Goal: Information Seeking & Learning: Learn about a topic

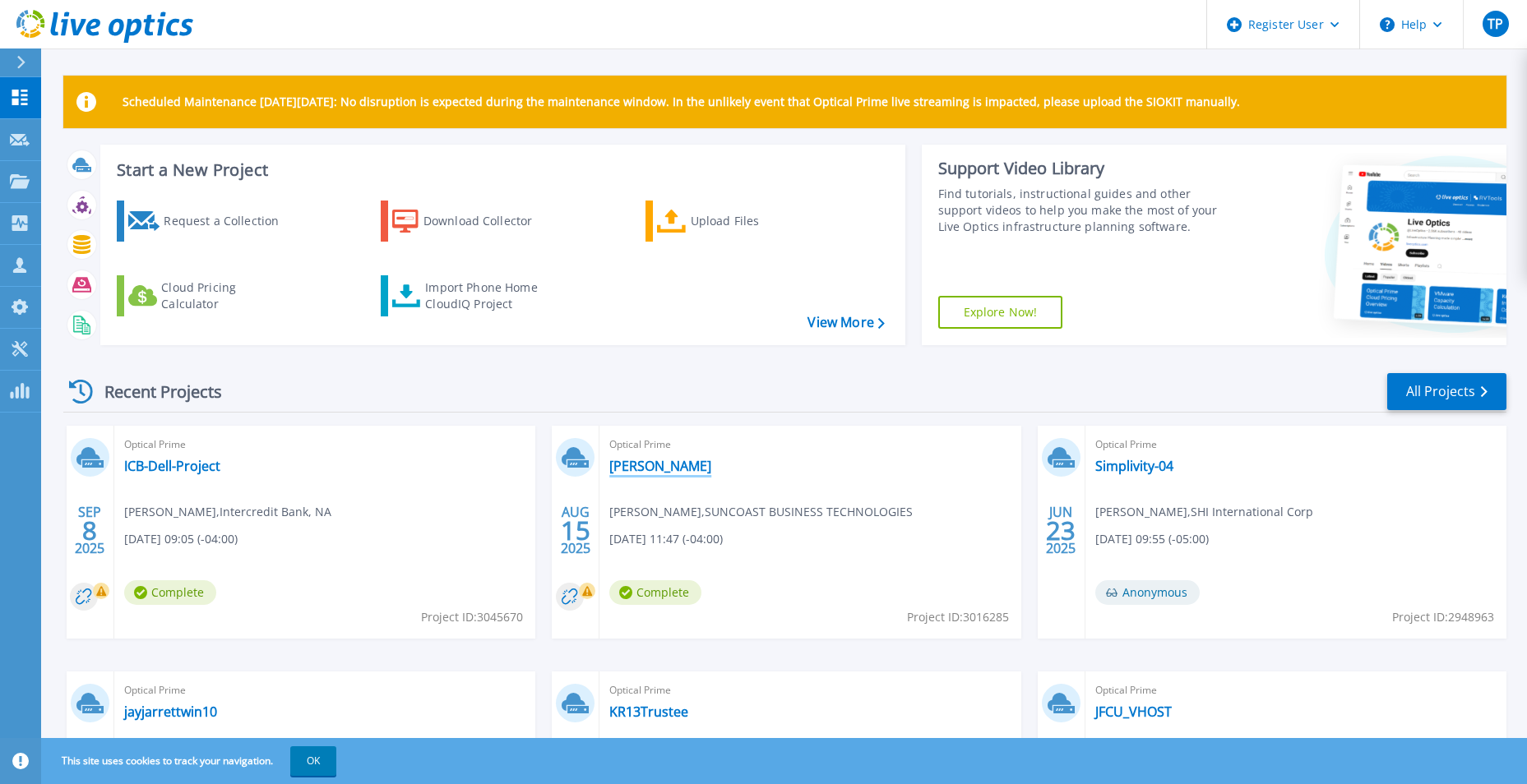
click at [625, 467] on link "Wilson" at bounding box center [659, 466] width 102 height 16
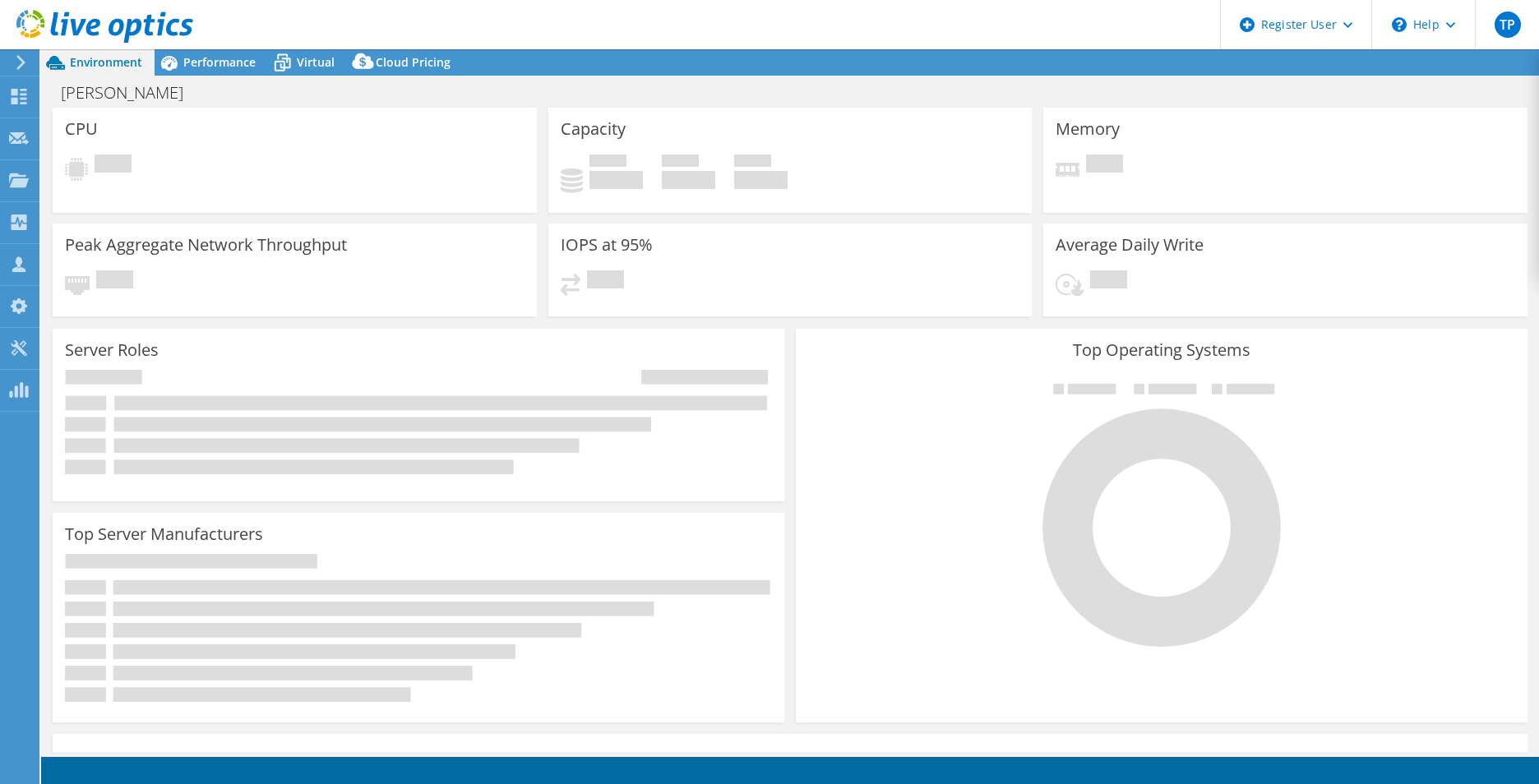
select select "USD"
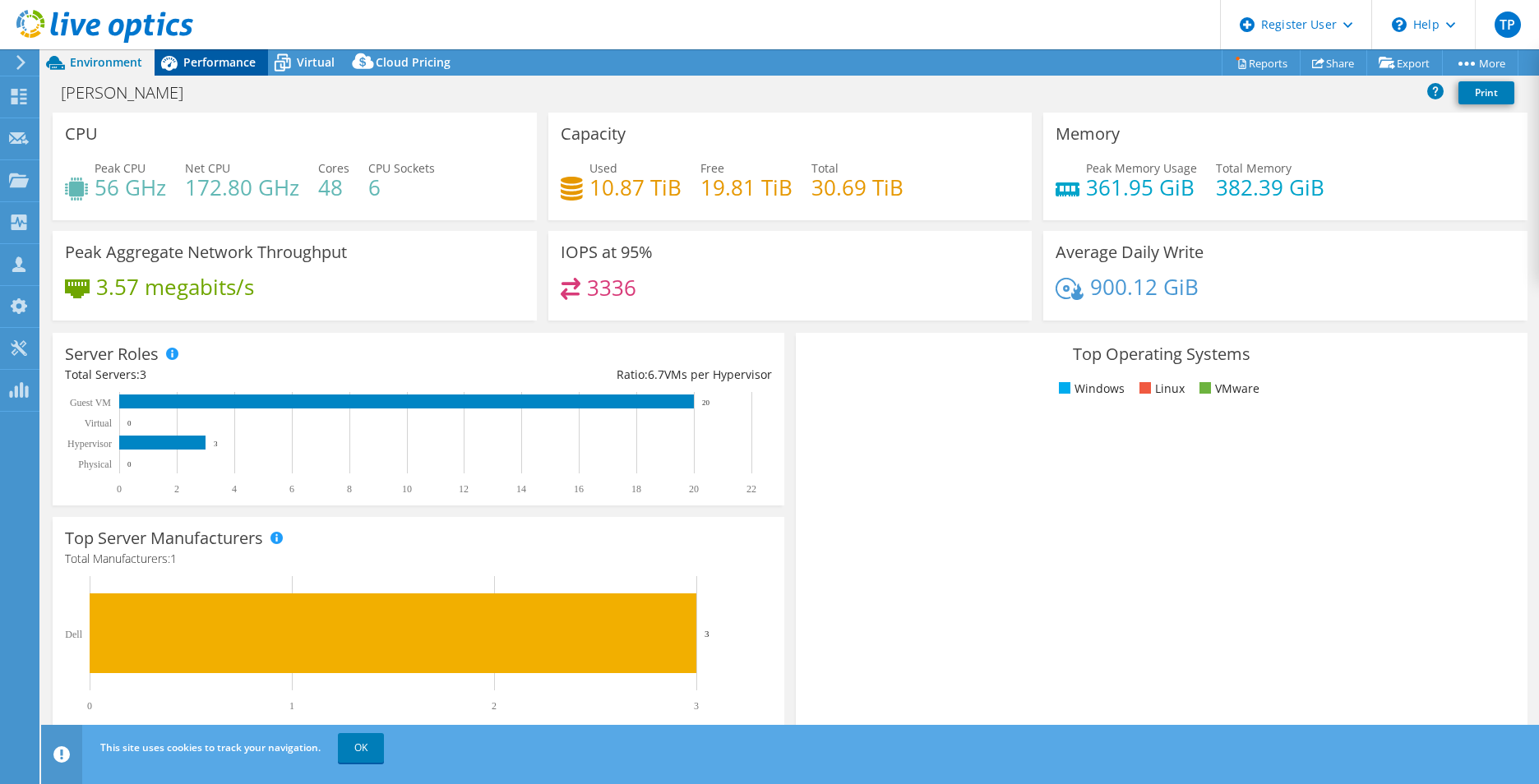
click at [200, 61] on span "Performance" at bounding box center [220, 61] width 72 height 15
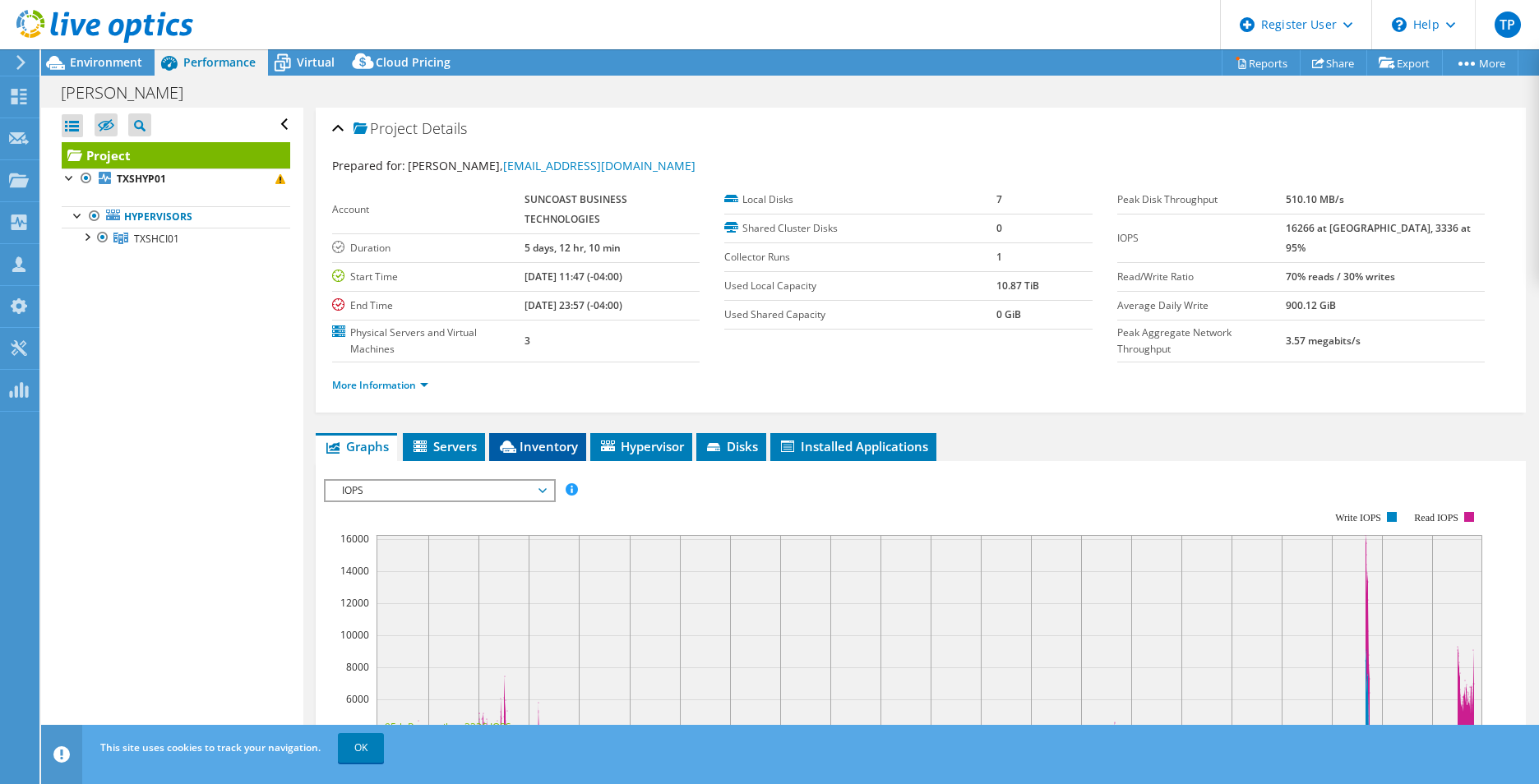
click at [551, 454] on span "Inventory" at bounding box center [537, 446] width 81 height 16
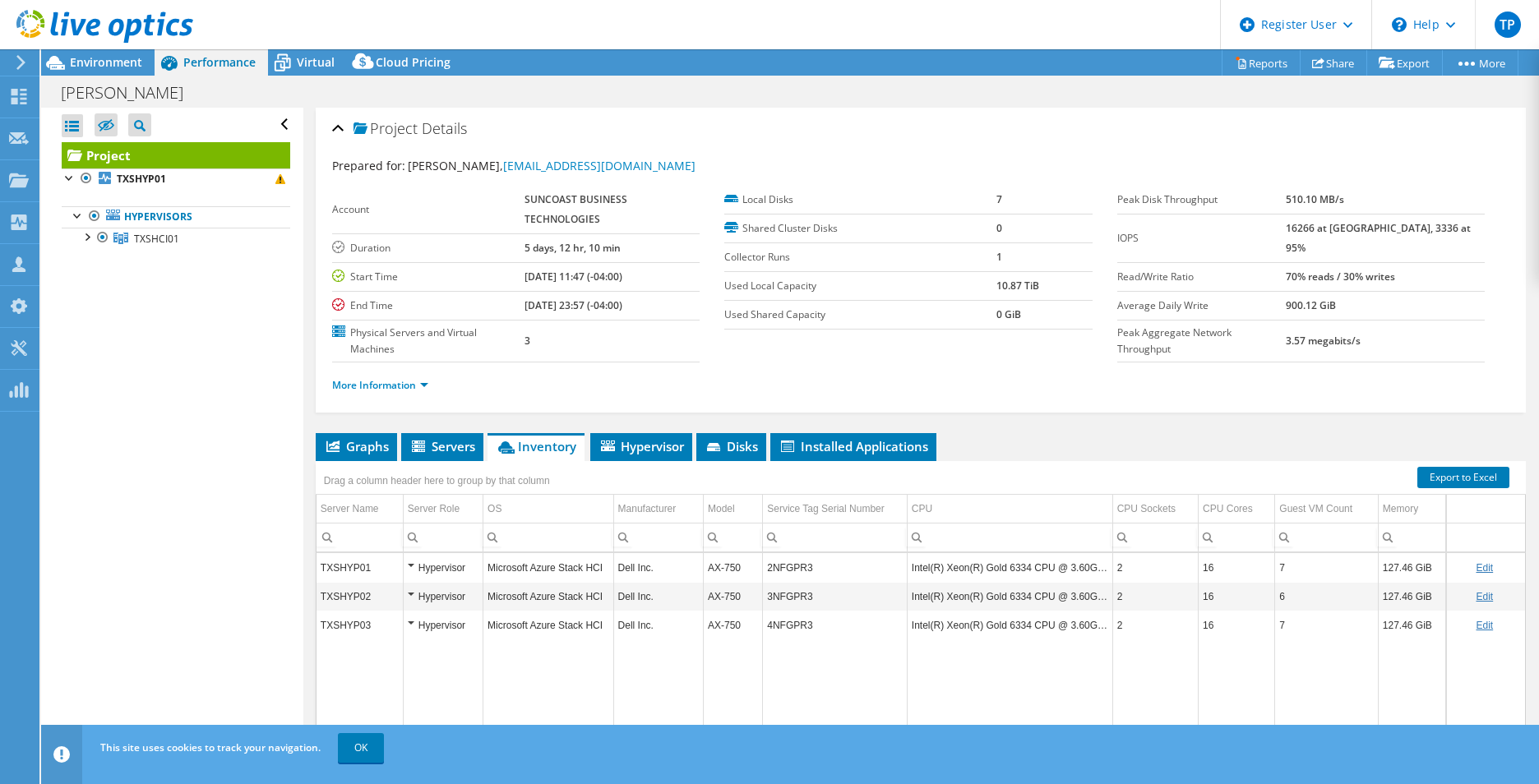
click at [893, 627] on td "4NFGPR3" at bounding box center [835, 625] width 145 height 29
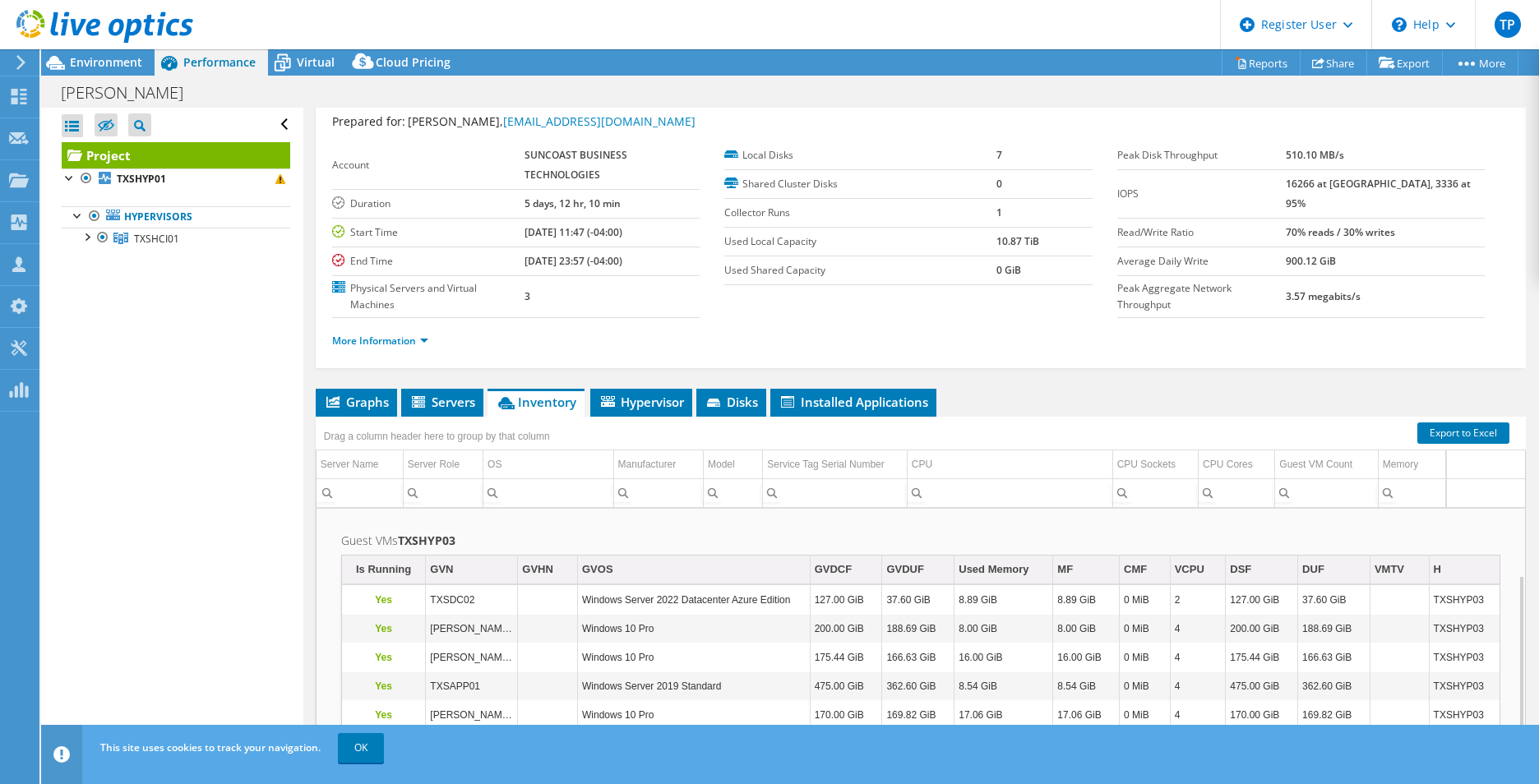
scroll to position [82, 0]
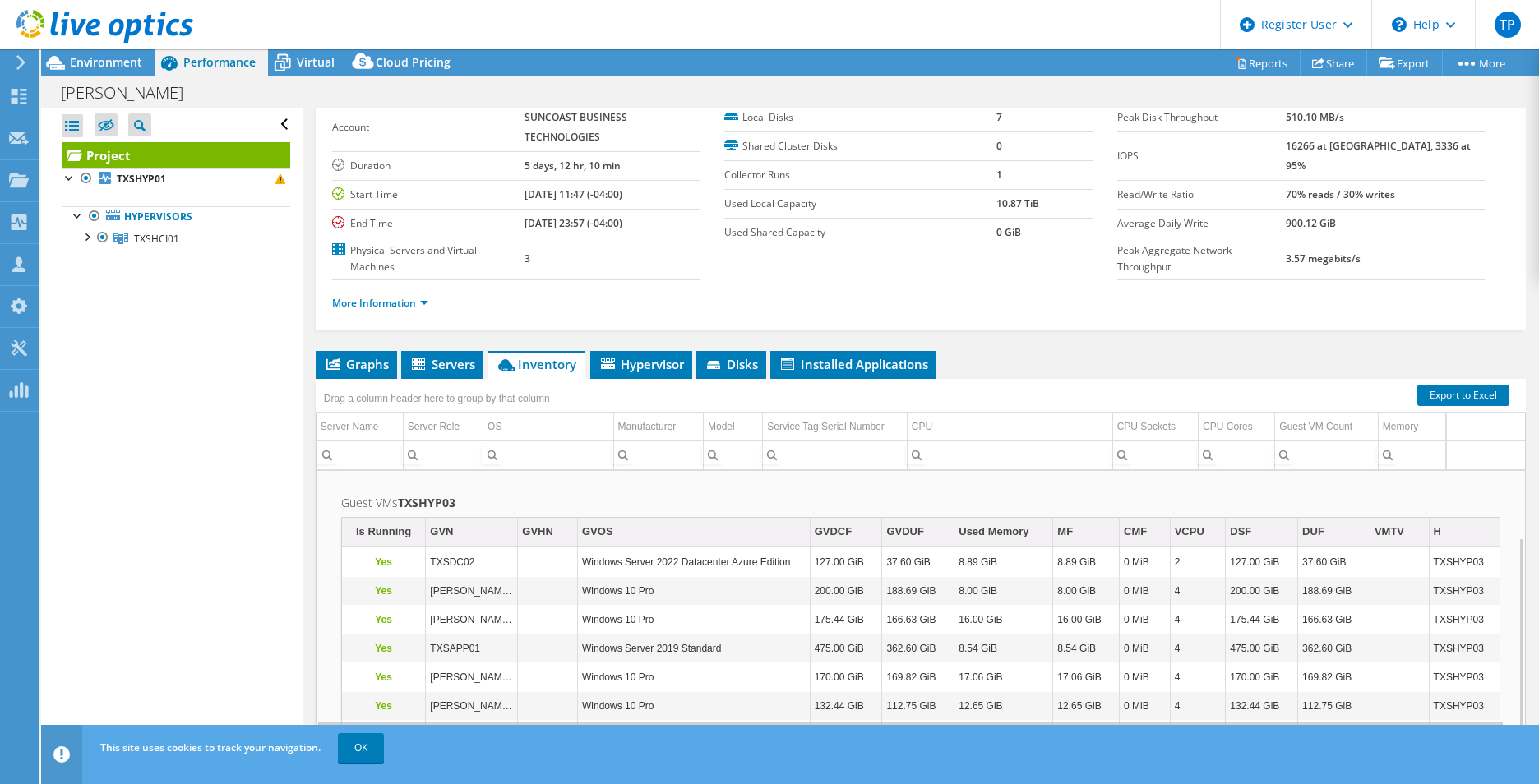
click at [128, 21] on use at bounding box center [104, 26] width 176 height 33
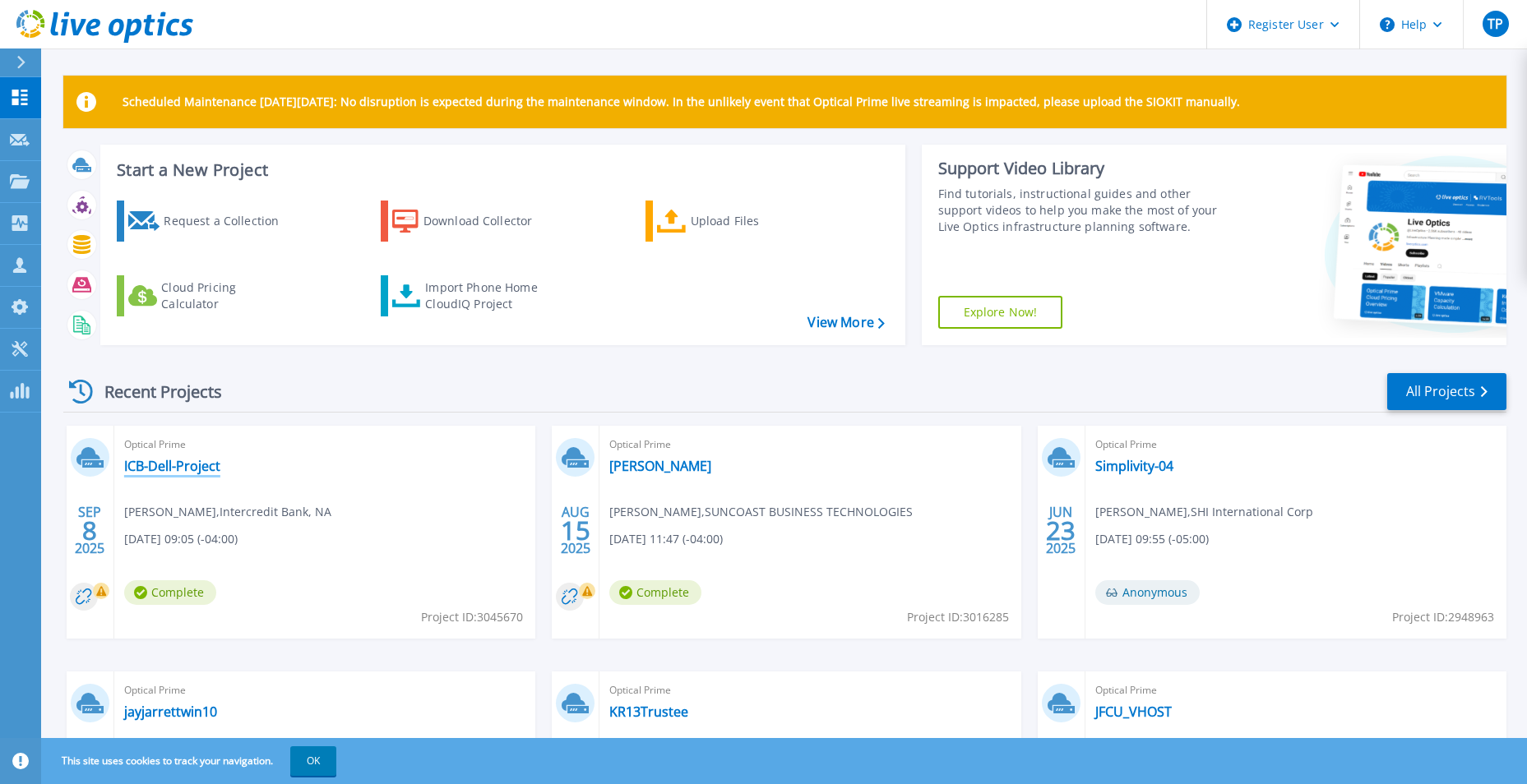
click at [187, 468] on link "ICB-Dell-Project" at bounding box center [172, 466] width 96 height 16
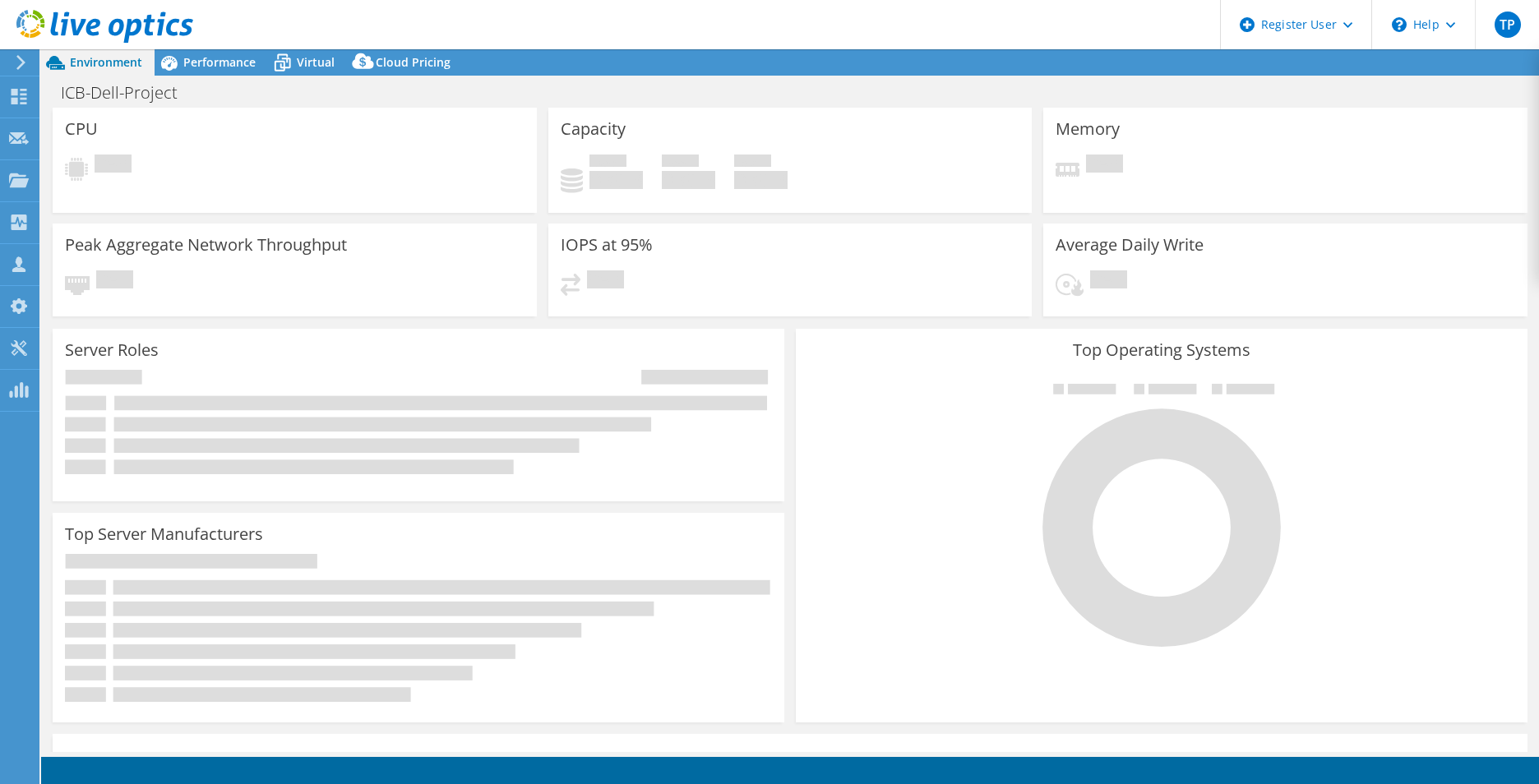
select select "USD"
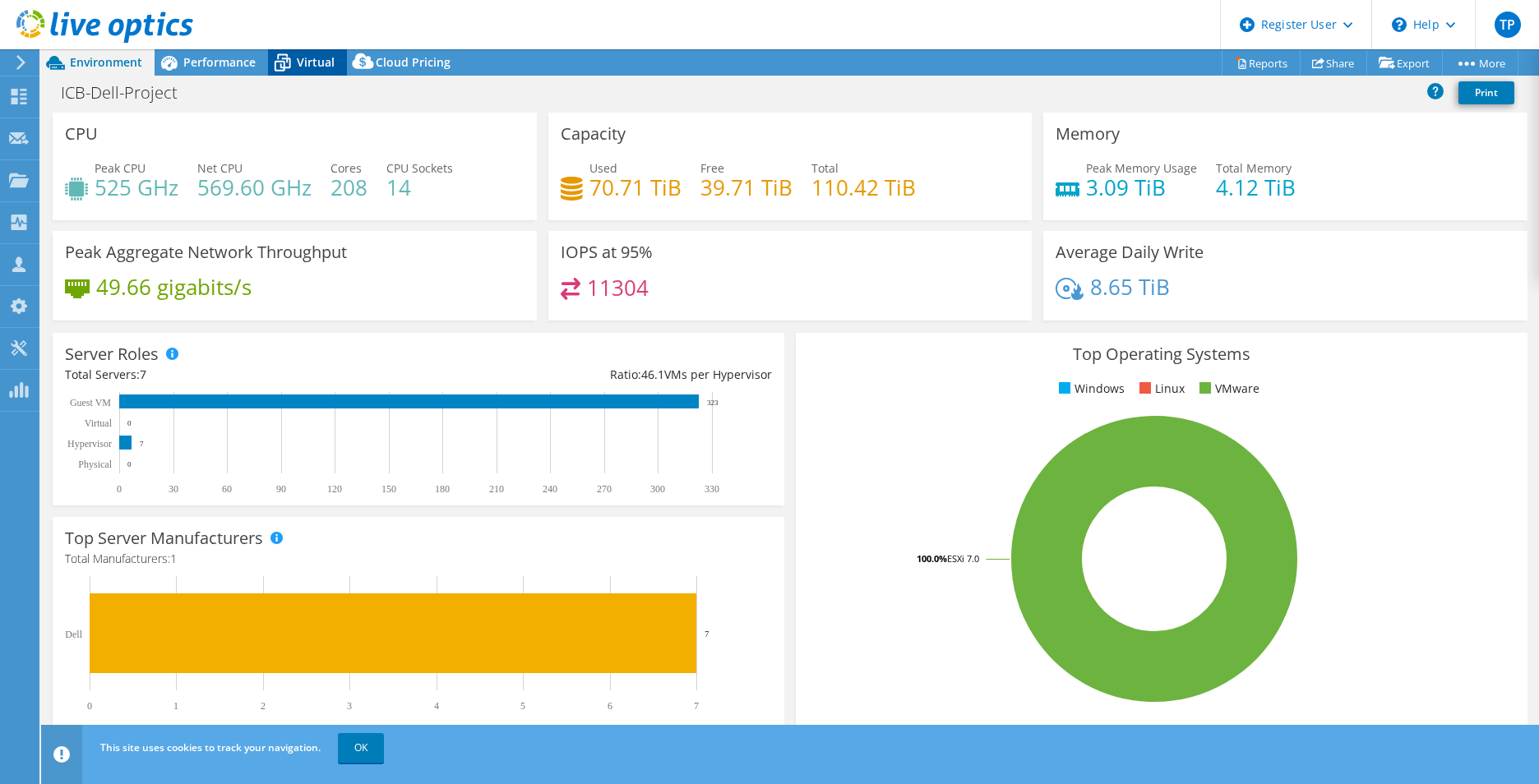
click at [316, 59] on span "Virtual" at bounding box center [316, 61] width 38 height 15
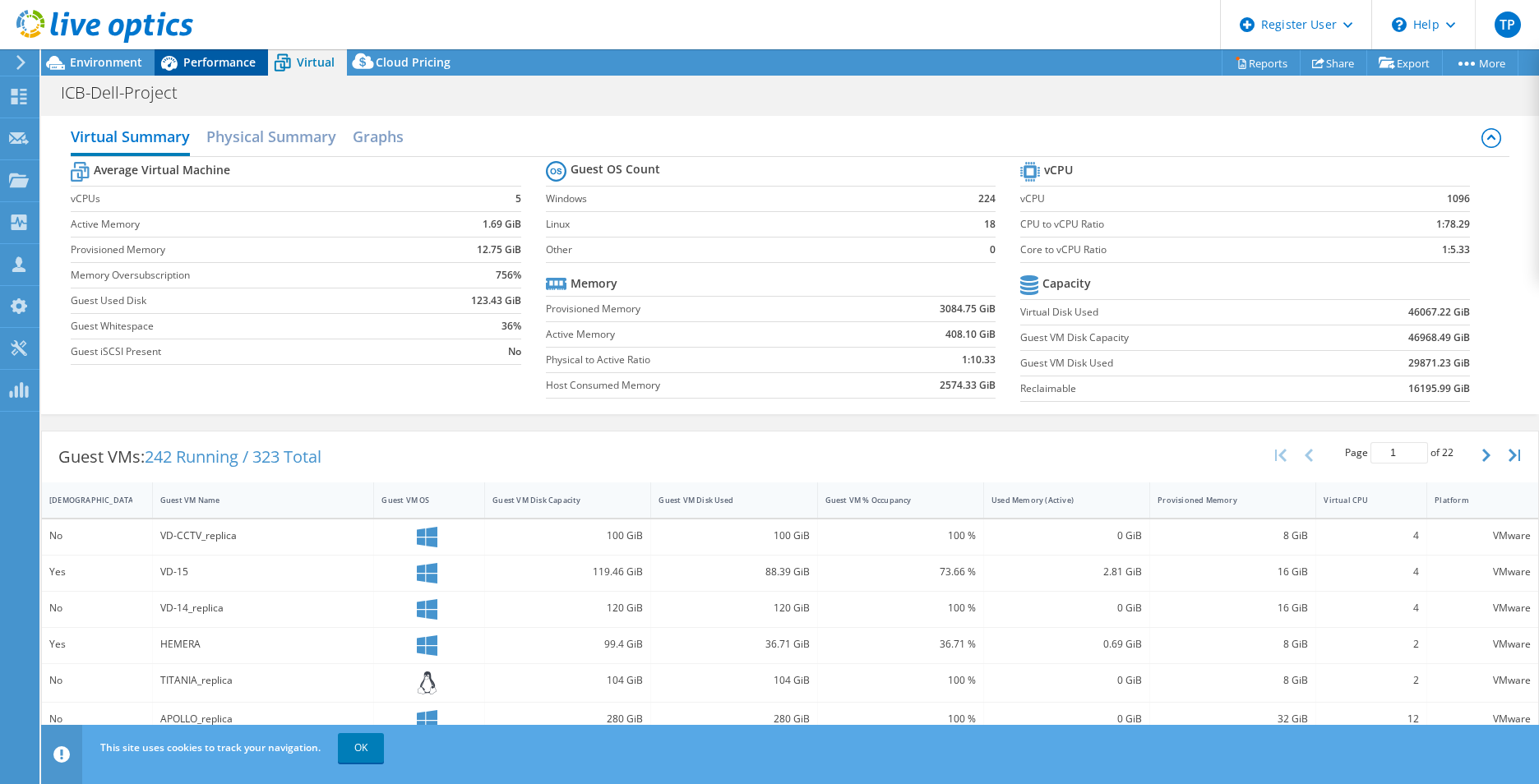
click at [217, 65] on span "Performance" at bounding box center [220, 61] width 72 height 15
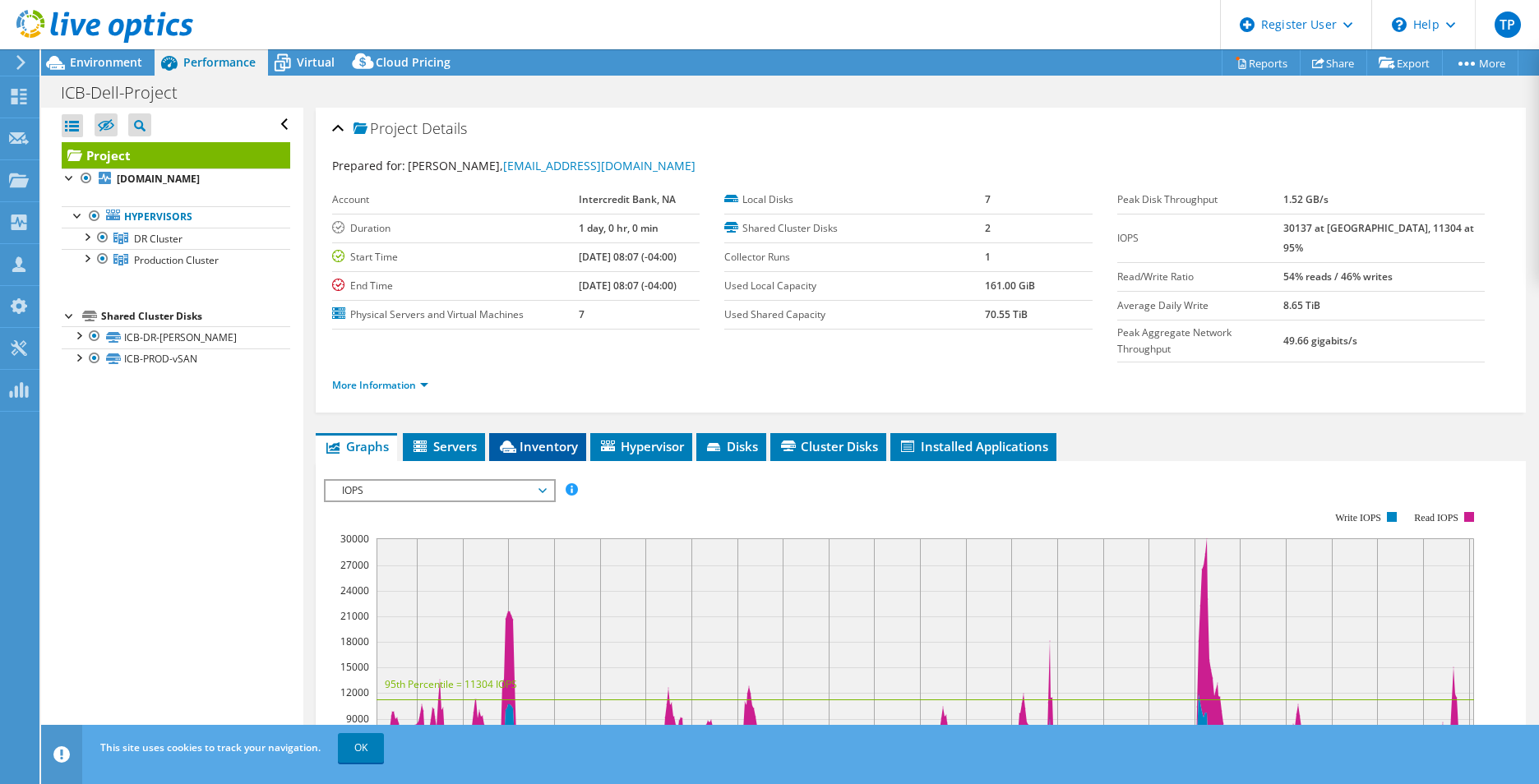
click at [555, 438] on span "Inventory" at bounding box center [537, 446] width 81 height 16
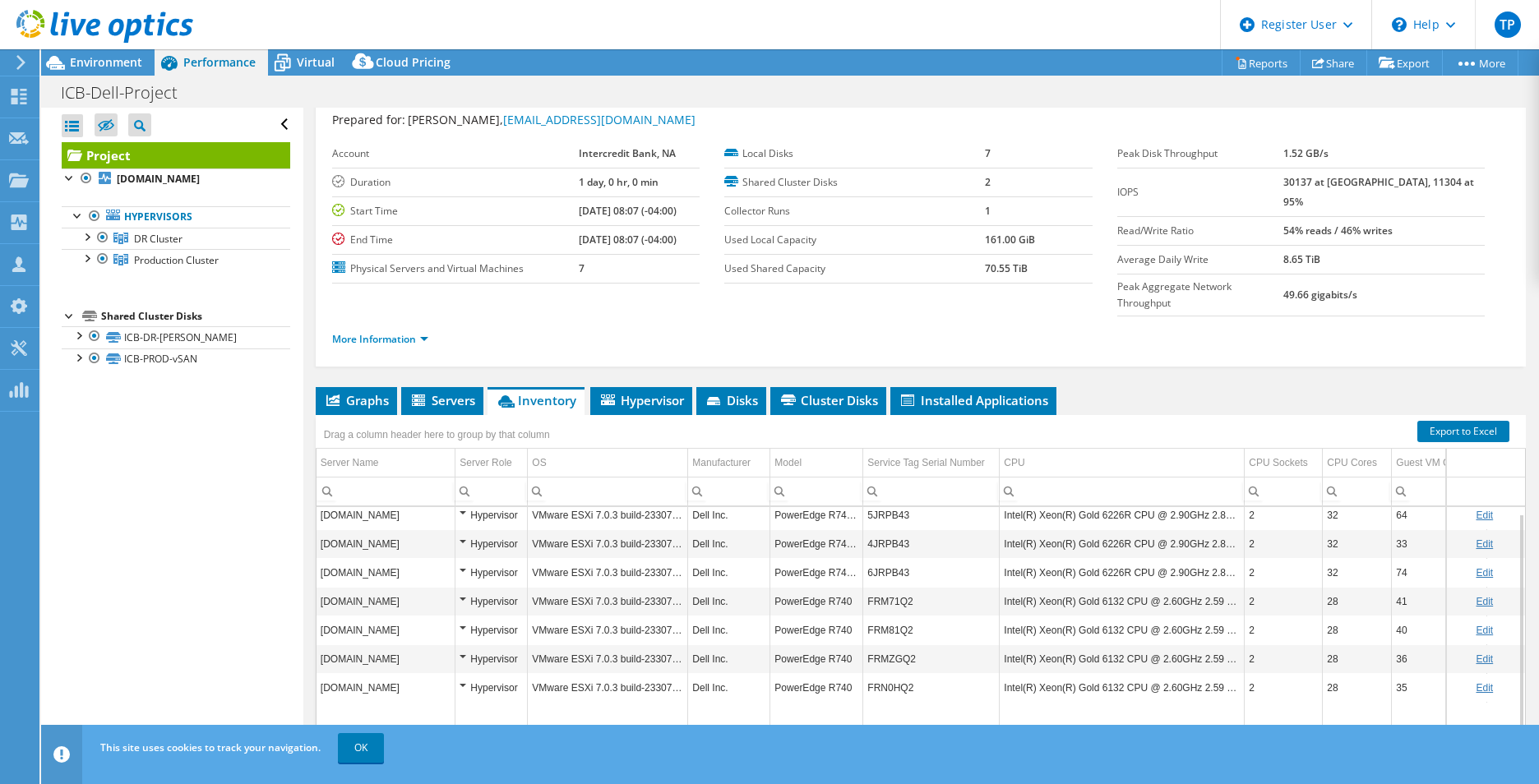
scroll to position [88, 0]
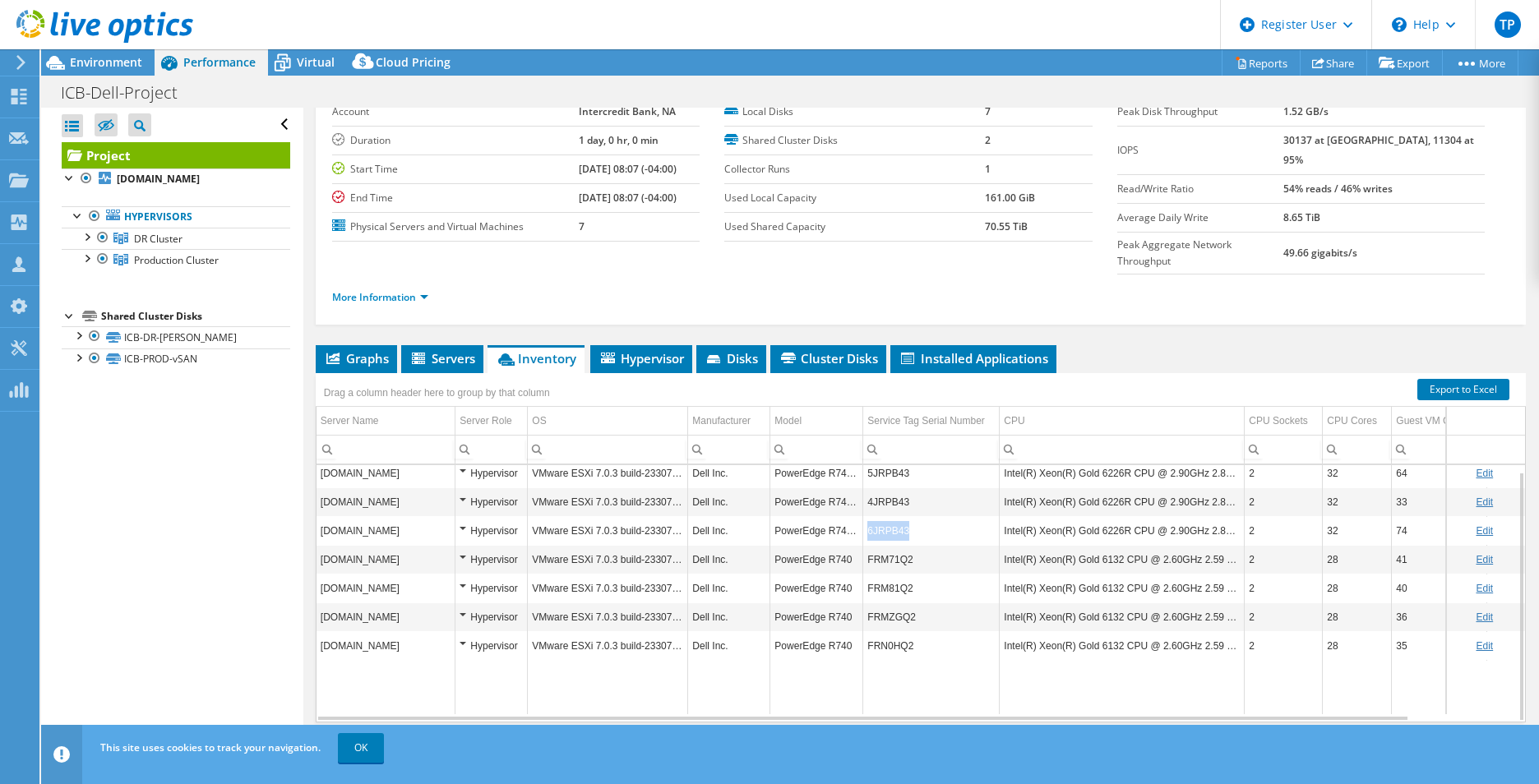
drag, startPoint x: 907, startPoint y: 495, endPoint x: 867, endPoint y: 496, distance: 40.0
click at [867, 516] on td "6JRPB43" at bounding box center [931, 531] width 137 height 29
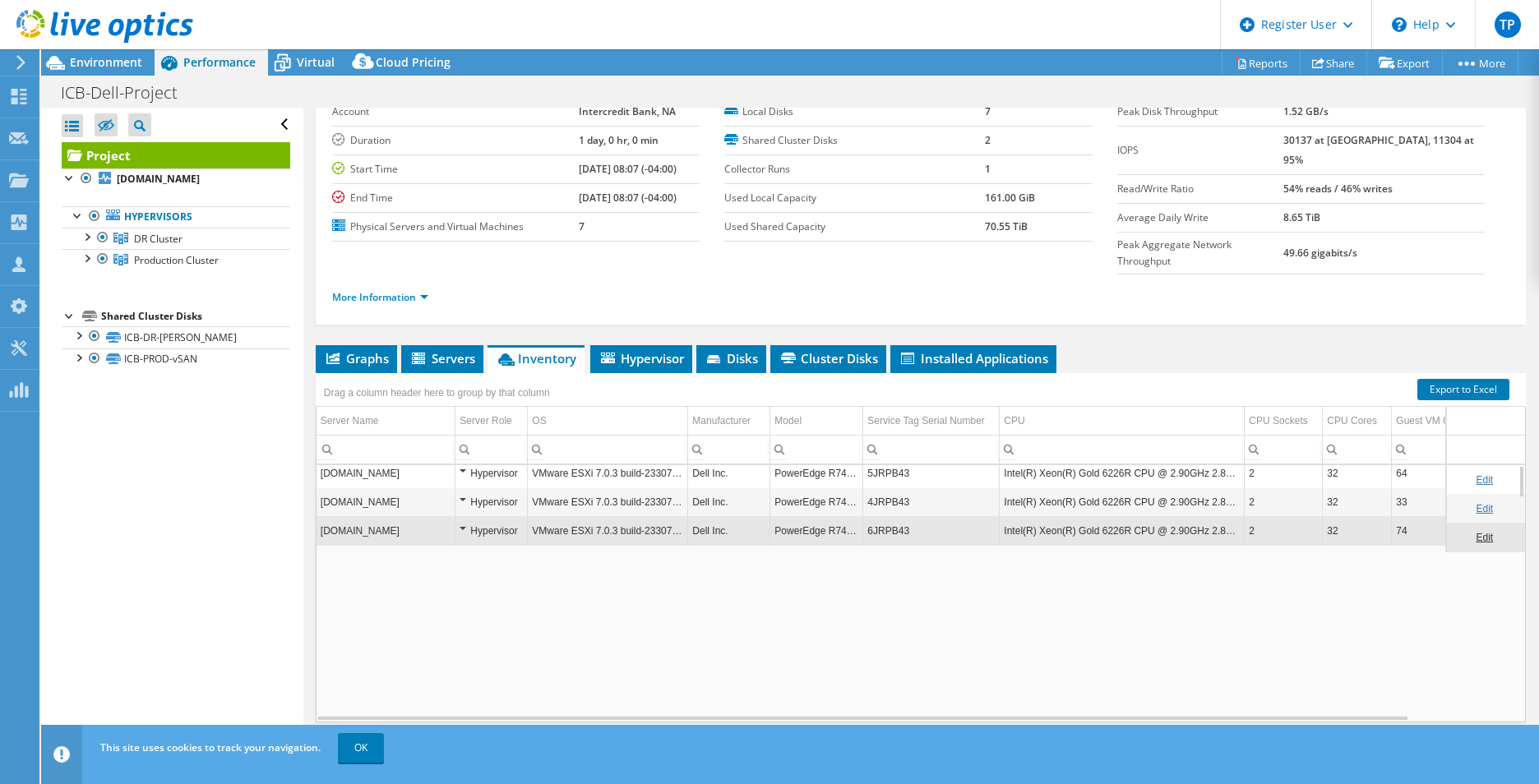
scroll to position [0, 0]
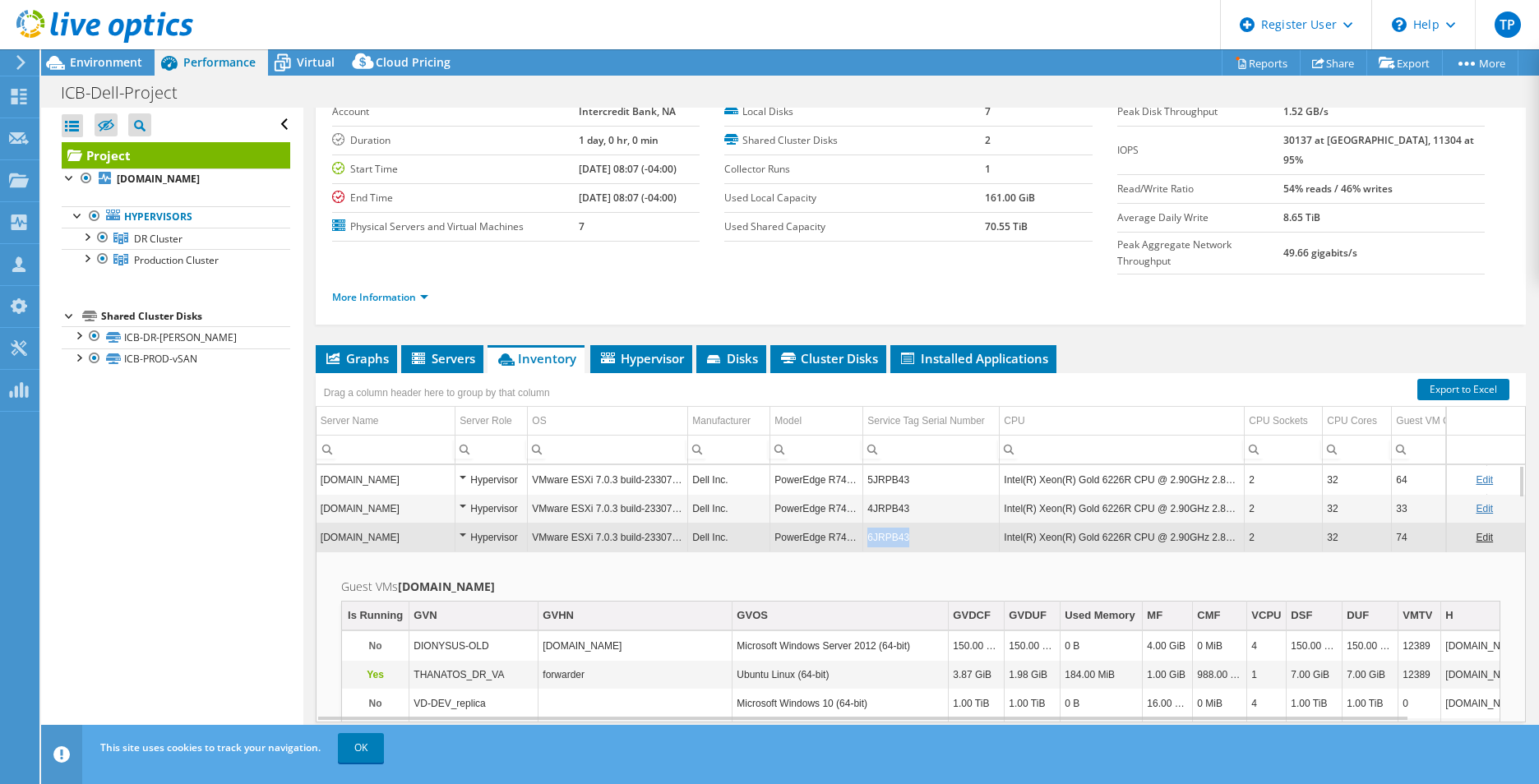
drag, startPoint x: 923, startPoint y: 503, endPoint x: 865, endPoint y: 508, distance: 58.2
click at [865, 523] on td "6JRPB43" at bounding box center [931, 537] width 137 height 29
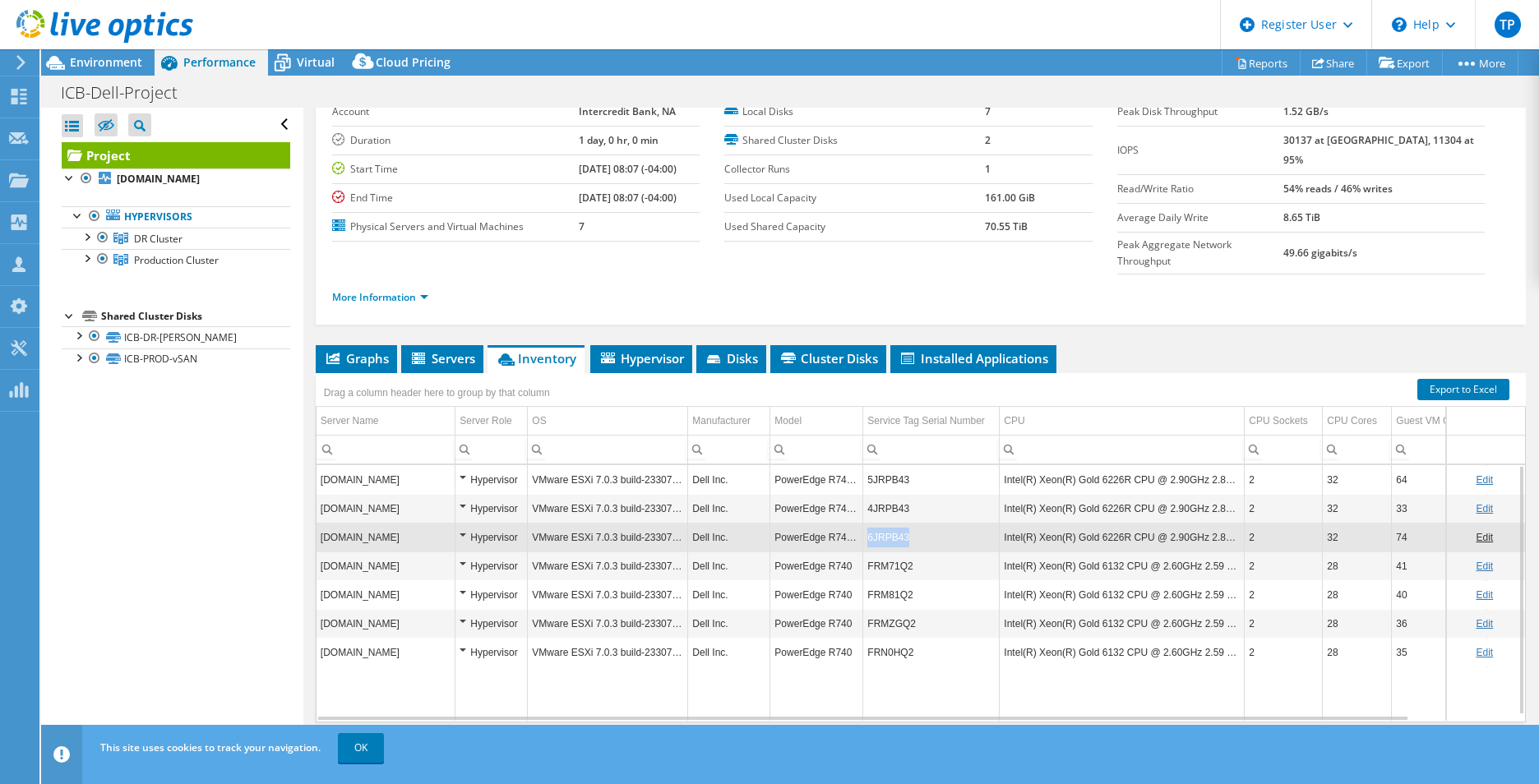
drag, startPoint x: 912, startPoint y: 509, endPoint x: 866, endPoint y: 507, distance: 46.0
click at [866, 523] on td "6JRPB43" at bounding box center [931, 537] width 137 height 29
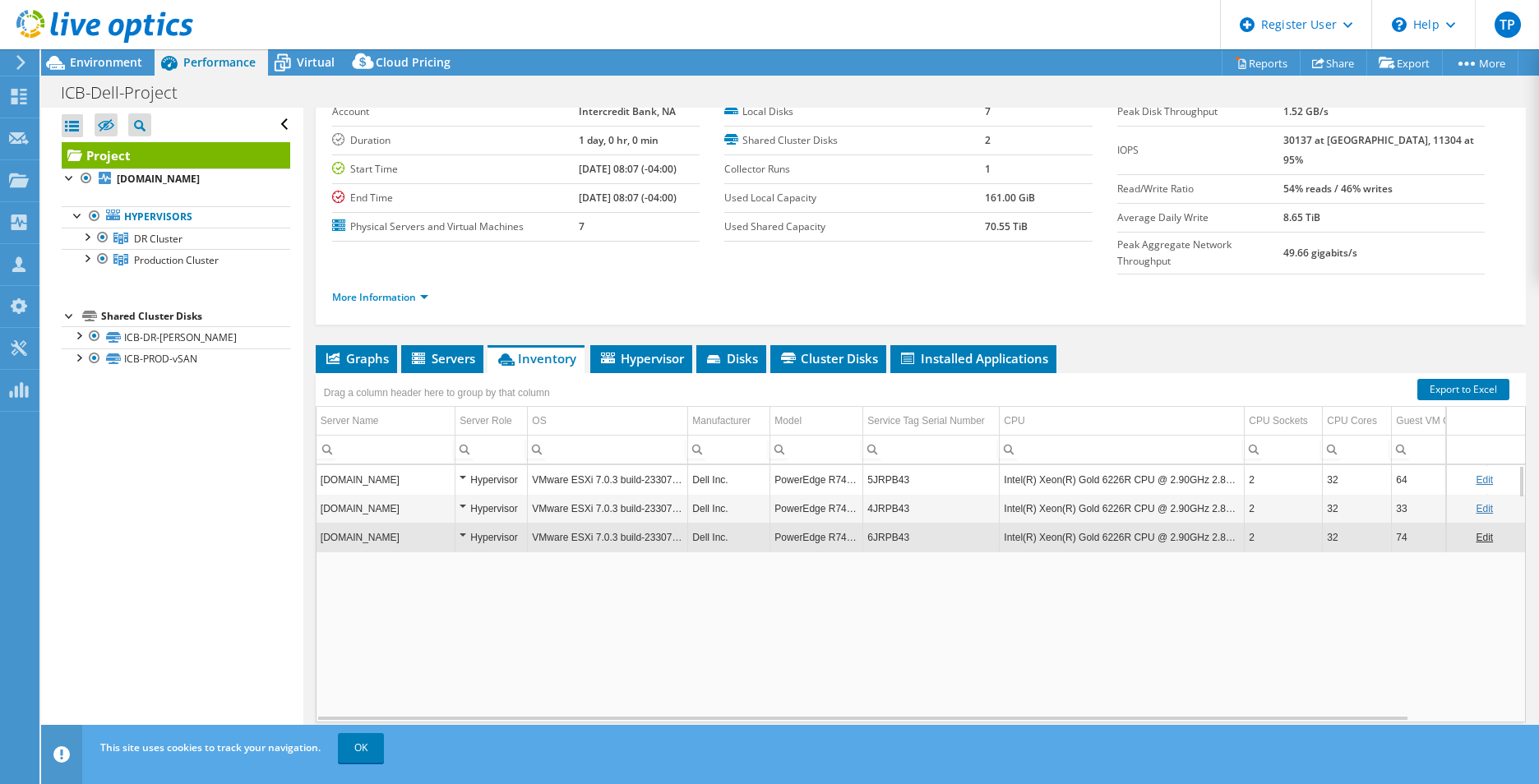
click at [866, 523] on td "6JRPB43" at bounding box center [931, 537] width 137 height 29
